Goal: Information Seeking & Learning: Learn about a topic

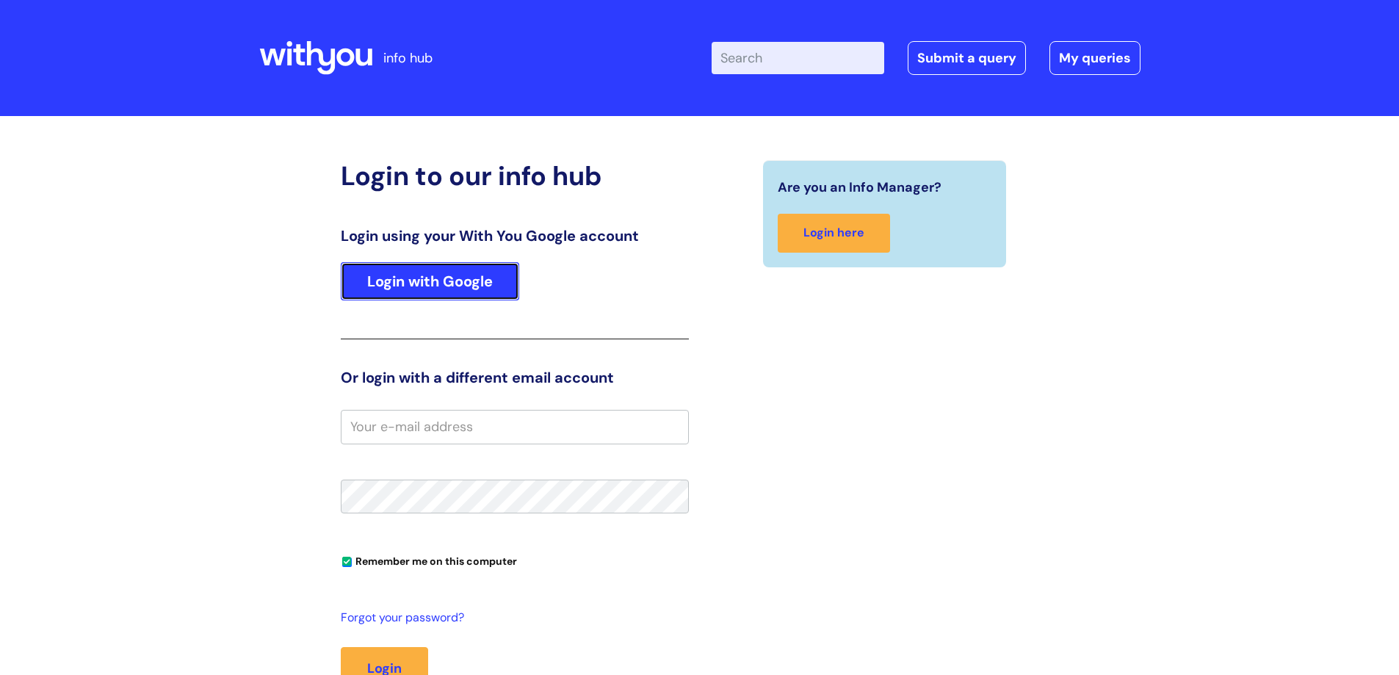
click at [477, 285] on link "Login with Google" at bounding box center [430, 281] width 178 height 38
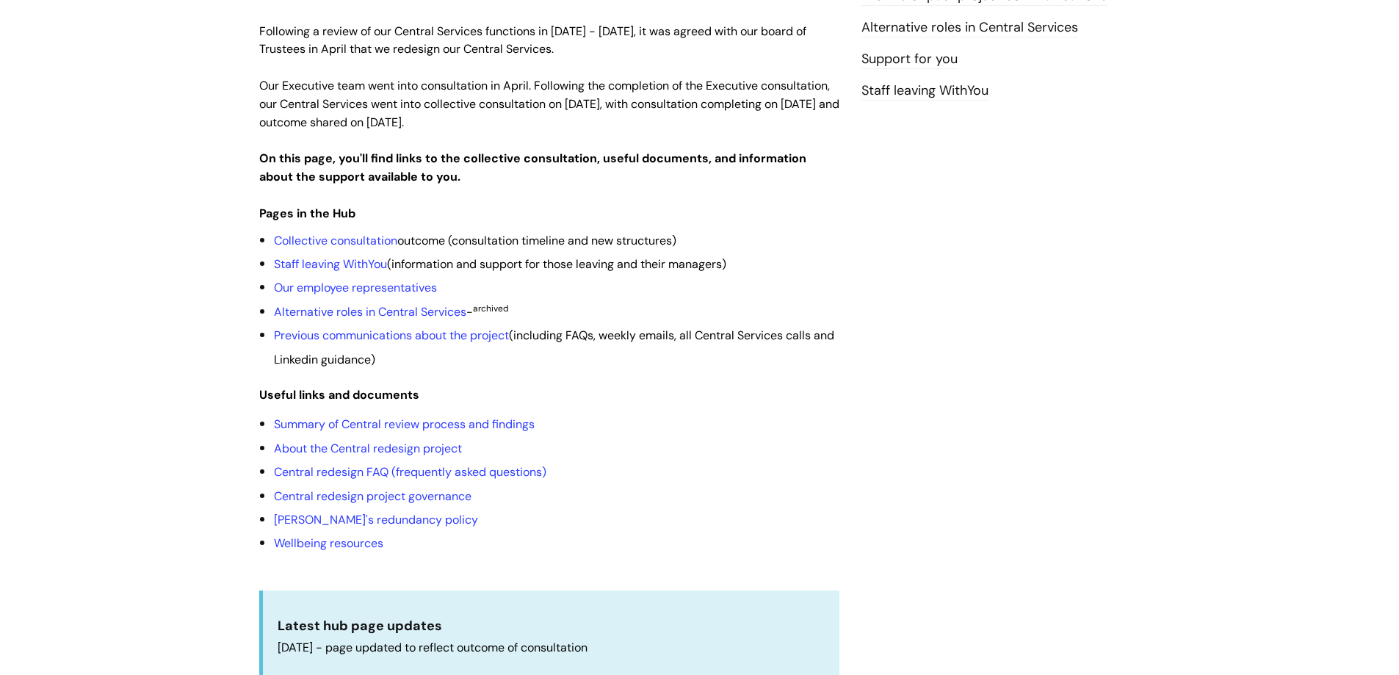
scroll to position [294, 0]
click at [341, 234] on link "Collective consultation" at bounding box center [335, 241] width 123 height 15
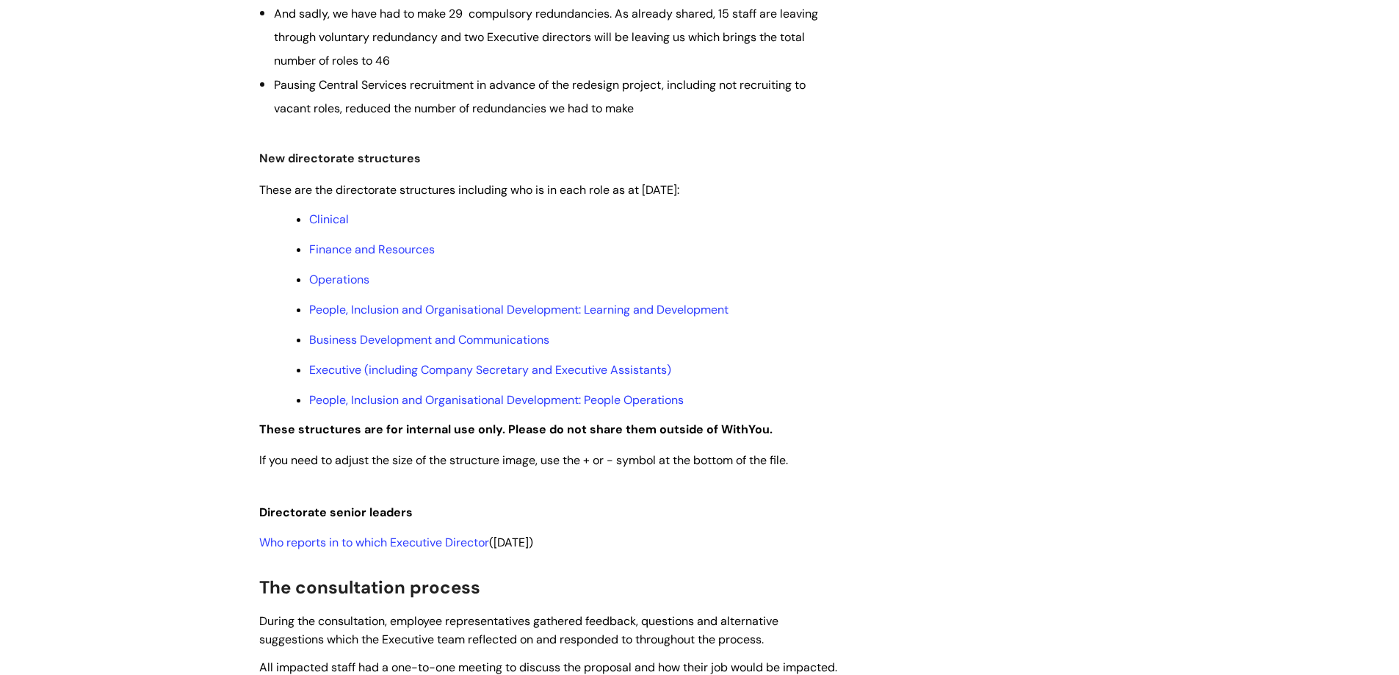
scroll to position [661, 0]
click at [330, 278] on link "Operations" at bounding box center [339, 277] width 60 height 15
